Goal: Communication & Community: Answer question/provide support

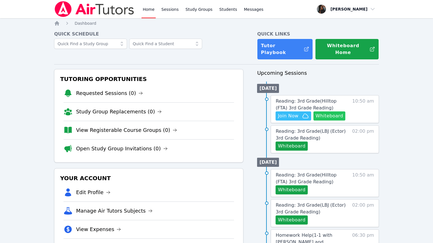
click at [323, 112] on button "Whiteboard" at bounding box center [329, 116] width 32 height 9
click at [319, 112] on button "Whiteboard" at bounding box center [329, 116] width 32 height 9
click at [294, 113] on span "Join Now" at bounding box center [288, 116] width 20 height 7
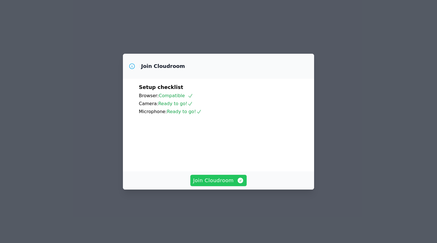
click at [221, 185] on span "Join Cloudroom" at bounding box center [218, 181] width 51 height 8
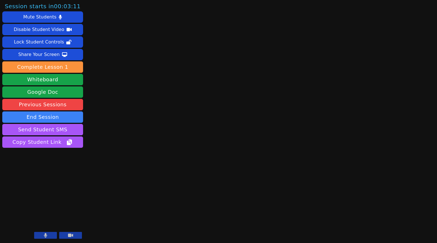
click at [43, 237] on button at bounding box center [45, 235] width 23 height 7
click at [77, 236] on button at bounding box center [70, 235] width 23 height 7
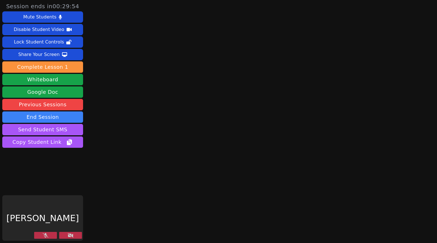
click at [79, 236] on button at bounding box center [70, 235] width 23 height 7
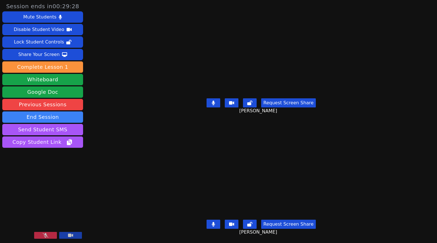
click at [46, 236] on icon at bounding box center [46, 235] width 6 height 5
click at [214, 222] on icon at bounding box center [213, 224] width 3 height 5
click at [215, 99] on button at bounding box center [214, 103] width 14 height 9
click at [213, 220] on button at bounding box center [214, 224] width 14 height 9
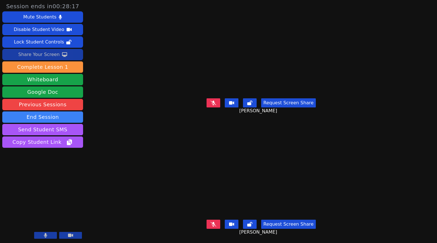
click at [56, 57] on div "Share Your Screen" at bounding box center [39, 54] width 42 height 9
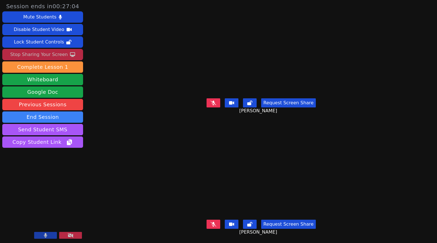
click at [52, 55] on div "Stop Sharing Your Screen" at bounding box center [39, 54] width 58 height 9
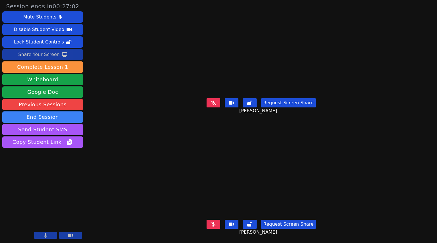
click at [47, 53] on div "Share Your Screen" at bounding box center [39, 54] width 42 height 9
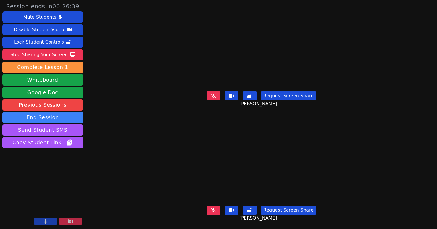
click at [216, 95] on icon at bounding box center [214, 95] width 6 height 5
click at [218, 95] on button at bounding box center [214, 95] width 14 height 9
click at [218, 205] on button at bounding box center [214, 209] width 14 height 9
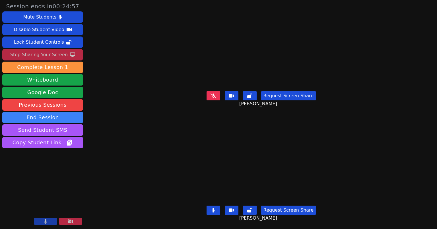
click at [60, 55] on div "Stop Sharing Your Screen" at bounding box center [39, 54] width 58 height 9
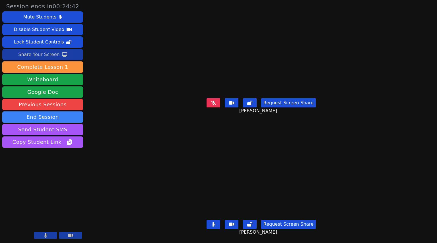
click at [214, 222] on icon at bounding box center [213, 224] width 3 height 5
click at [213, 101] on icon at bounding box center [214, 103] width 6 height 5
click at [213, 102] on icon at bounding box center [214, 103] width 6 height 5
click at [215, 100] on icon at bounding box center [214, 102] width 6 height 5
click at [216, 103] on button at bounding box center [214, 103] width 14 height 9
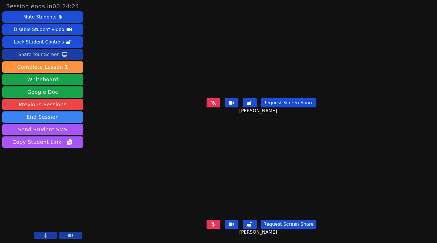
click at [214, 222] on icon at bounding box center [214, 224] width 6 height 5
click at [217, 220] on button at bounding box center [214, 224] width 14 height 9
click at [220, 104] on button at bounding box center [214, 103] width 14 height 9
click at [219, 104] on button at bounding box center [214, 103] width 14 height 9
click at [40, 54] on div "Share Your Screen" at bounding box center [39, 54] width 42 height 9
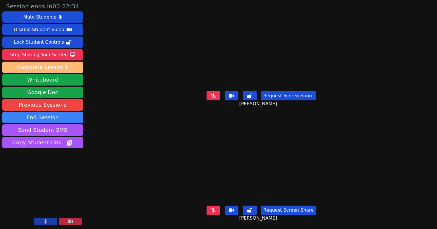
drag, startPoint x: 36, startPoint y: 55, endPoint x: 36, endPoint y: 67, distance: 12.2
click at [36, 55] on div "Stop Sharing Your Screen" at bounding box center [39, 54] width 58 height 9
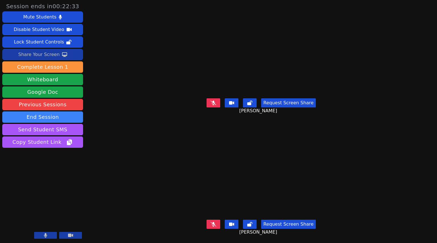
click at [28, 57] on div "Share Your Screen" at bounding box center [39, 54] width 42 height 9
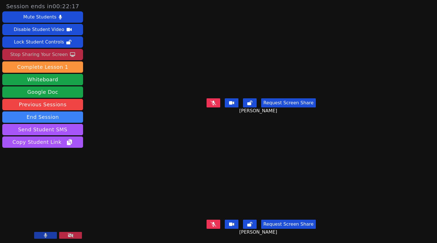
click at [44, 238] on button at bounding box center [45, 235] width 23 height 7
click at [45, 239] on button at bounding box center [45, 235] width 23 height 7
click at [215, 102] on icon at bounding box center [214, 102] width 6 height 5
click at [57, 54] on div "Stop Sharing Your Screen" at bounding box center [39, 54] width 58 height 9
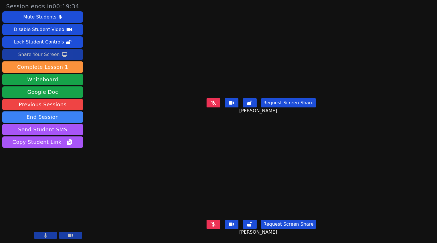
click at [62, 55] on icon at bounding box center [64, 54] width 5 height 5
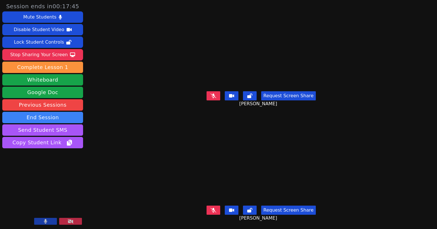
click at [212, 93] on icon at bounding box center [214, 95] width 6 height 5
click at [223, 92] on div "Request Screen Share" at bounding box center [261, 95] width 109 height 9
click at [218, 90] on div "Request Screen Share Natalie Garcia" at bounding box center [261, 100] width 190 height 23
click at [215, 93] on icon at bounding box center [213, 95] width 3 height 5
click at [216, 208] on icon at bounding box center [214, 210] width 6 height 5
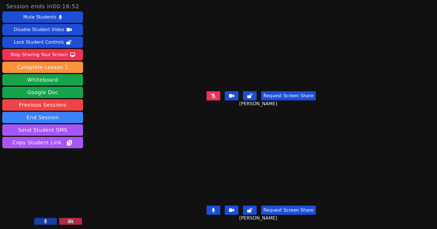
click at [214, 208] on icon at bounding box center [213, 210] width 3 height 5
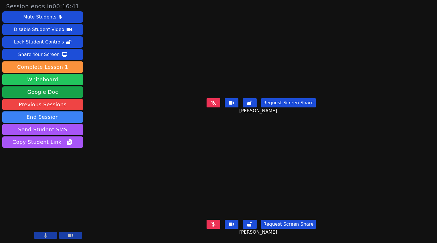
click at [48, 81] on button "Whiteboard" at bounding box center [42, 79] width 81 height 11
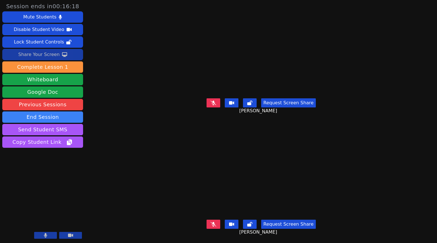
click at [39, 56] on div "Share Your Screen" at bounding box center [39, 54] width 42 height 9
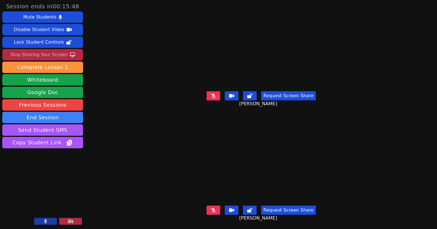
click at [43, 56] on div "Stop Sharing Your Screen" at bounding box center [39, 54] width 58 height 9
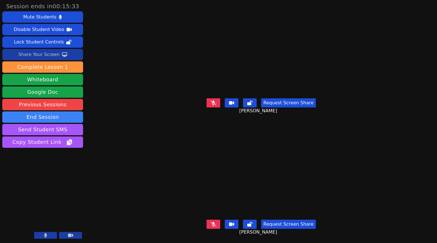
click at [48, 57] on div "Share Your Screen" at bounding box center [39, 54] width 42 height 9
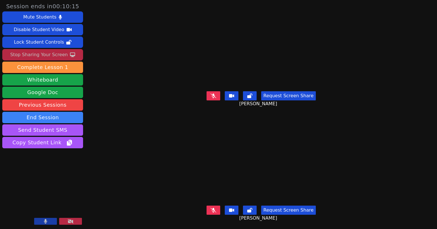
click at [63, 52] on div "Stop Sharing Your Screen" at bounding box center [39, 54] width 58 height 9
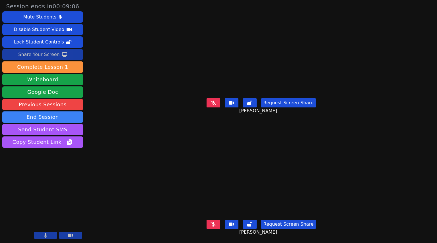
click at [211, 93] on div "Natalie Garcia Request Screen Share Natalie Garcia" at bounding box center [261, 61] width 190 height 122
click at [216, 101] on icon at bounding box center [214, 103] width 6 height 5
click at [255, 102] on button at bounding box center [250, 103] width 14 height 9
click at [216, 222] on icon at bounding box center [214, 224] width 6 height 5
click at [252, 220] on button at bounding box center [250, 224] width 14 height 9
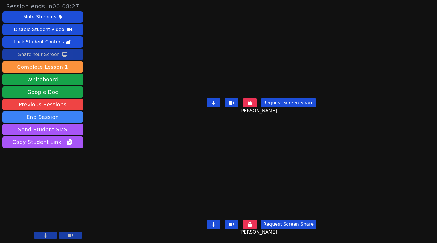
click at [252, 101] on icon at bounding box center [250, 103] width 4 height 5
click at [252, 222] on icon at bounding box center [250, 224] width 4 height 5
click at [215, 222] on icon at bounding box center [213, 224] width 3 height 5
click at [215, 101] on icon at bounding box center [213, 103] width 3 height 5
click at [215, 103] on button at bounding box center [214, 103] width 14 height 9
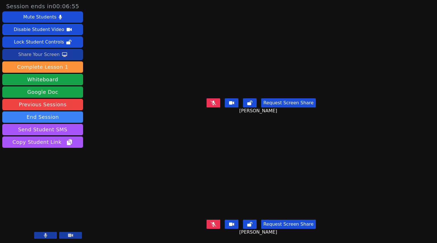
click at [55, 57] on div "Share Your Screen" at bounding box center [39, 54] width 42 height 9
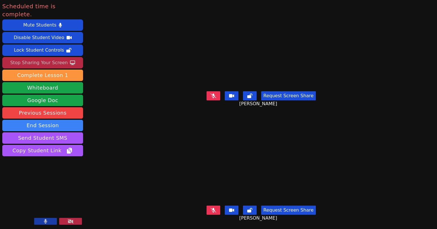
click at [50, 58] on div "Stop Sharing Your Screen" at bounding box center [39, 62] width 58 height 9
